Goal: Task Accomplishment & Management: Manage account settings

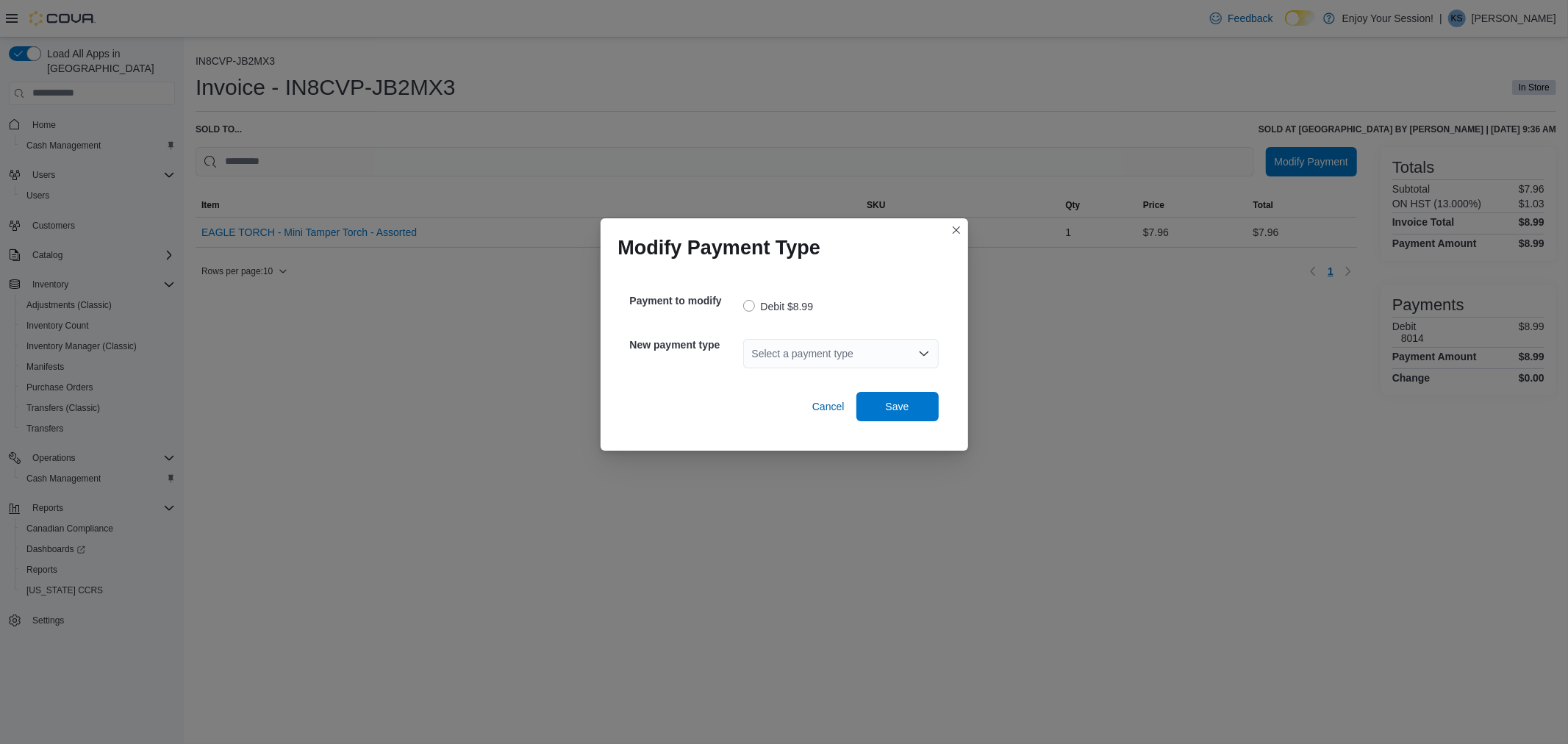
click at [817, 349] on div "Select a payment type" at bounding box center [841, 353] width 196 height 30
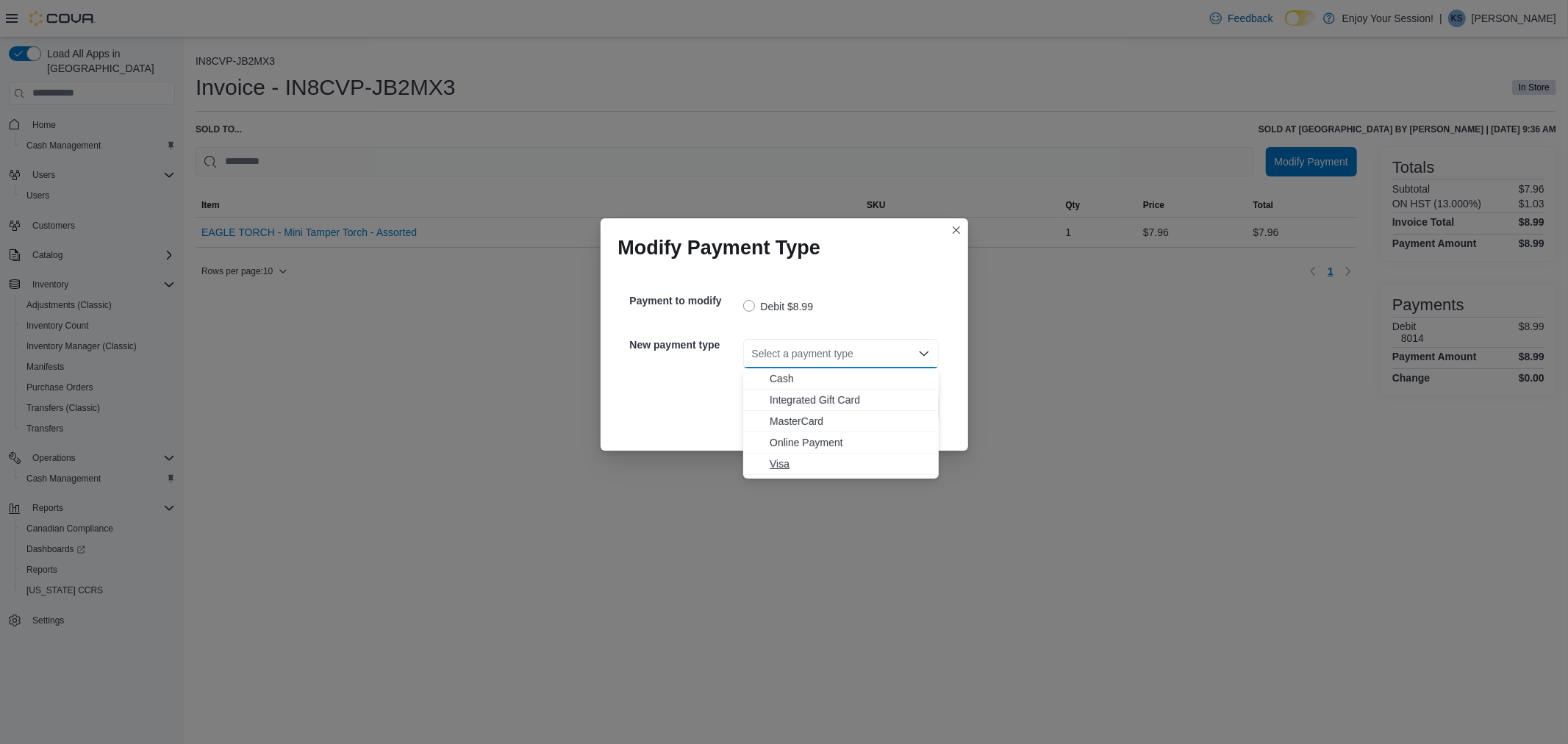
click at [792, 461] on span "Visa" at bounding box center [849, 463] width 160 height 14
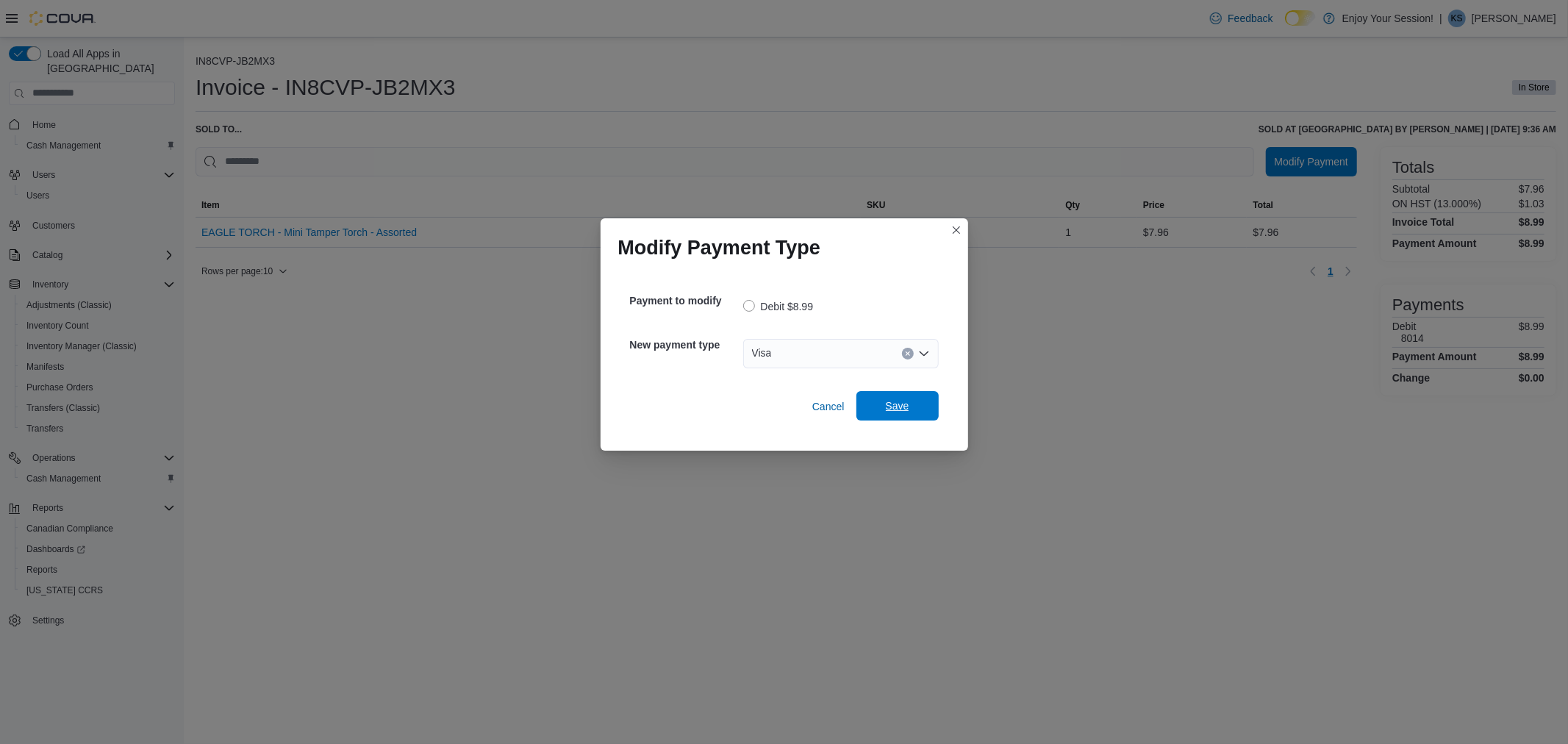
click at [886, 405] on span "Save" at bounding box center [897, 405] width 24 height 14
click at [835, 344] on div "Select a payment type" at bounding box center [841, 353] width 196 height 30
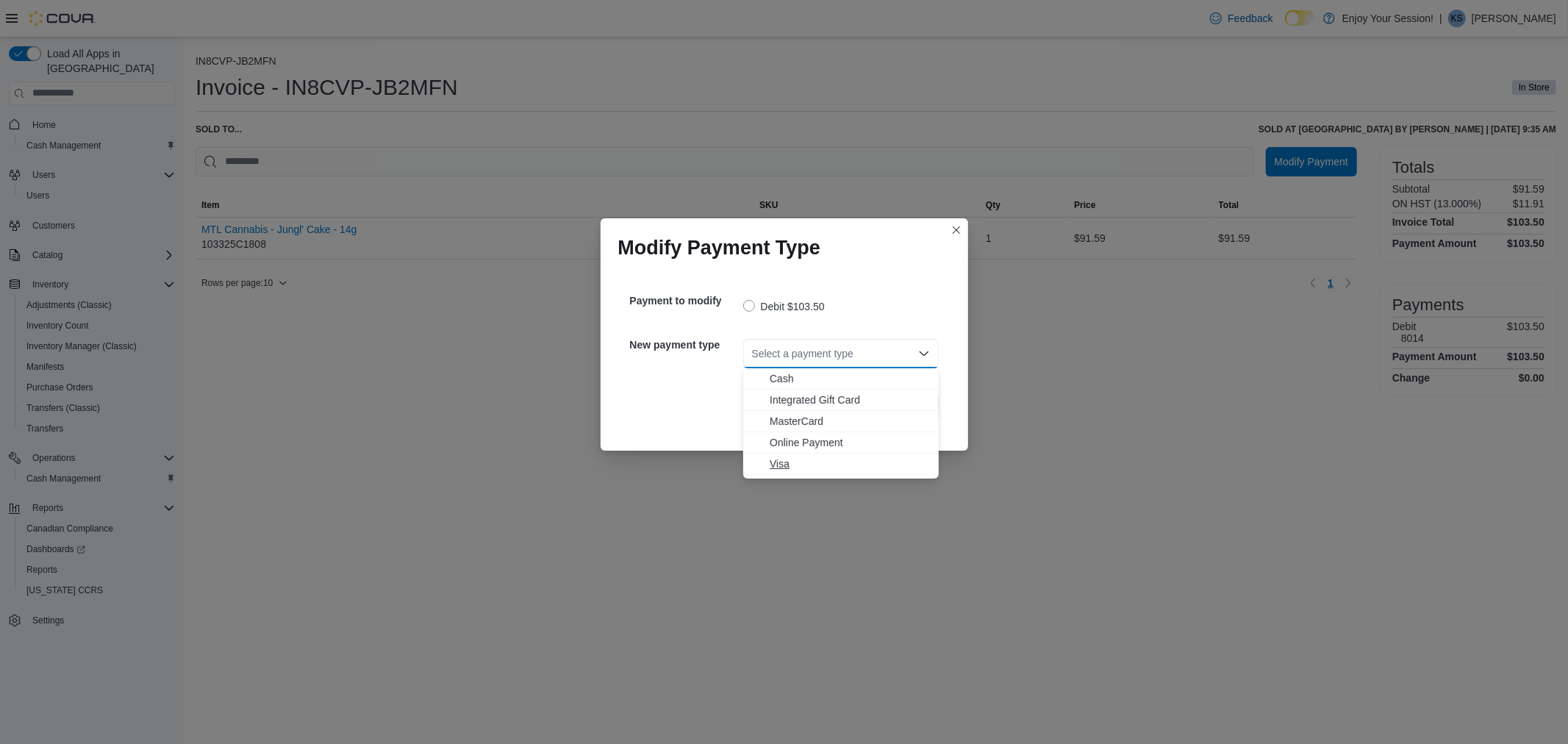
click at [809, 456] on span "Visa" at bounding box center [849, 463] width 160 height 14
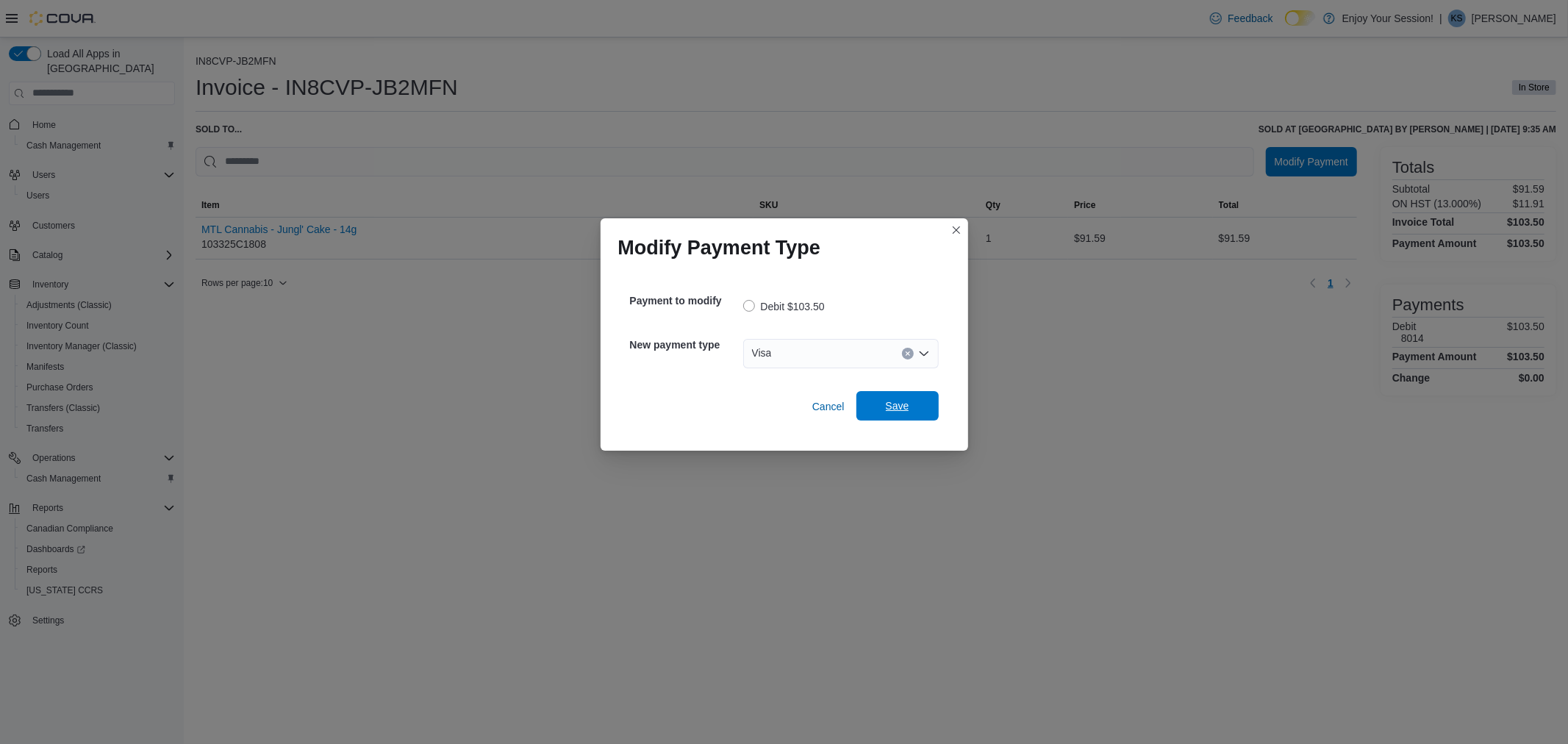
click at [895, 413] on span "Save" at bounding box center [897, 405] width 24 height 14
